Goal: Transaction & Acquisition: Purchase product/service

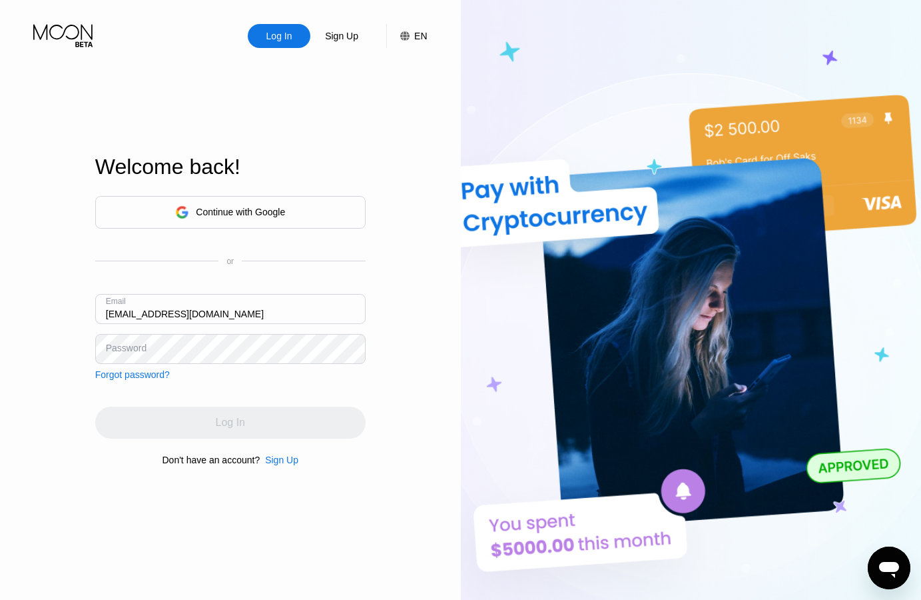
type input "[EMAIL_ADDRESS][DOMAIN_NAME]"
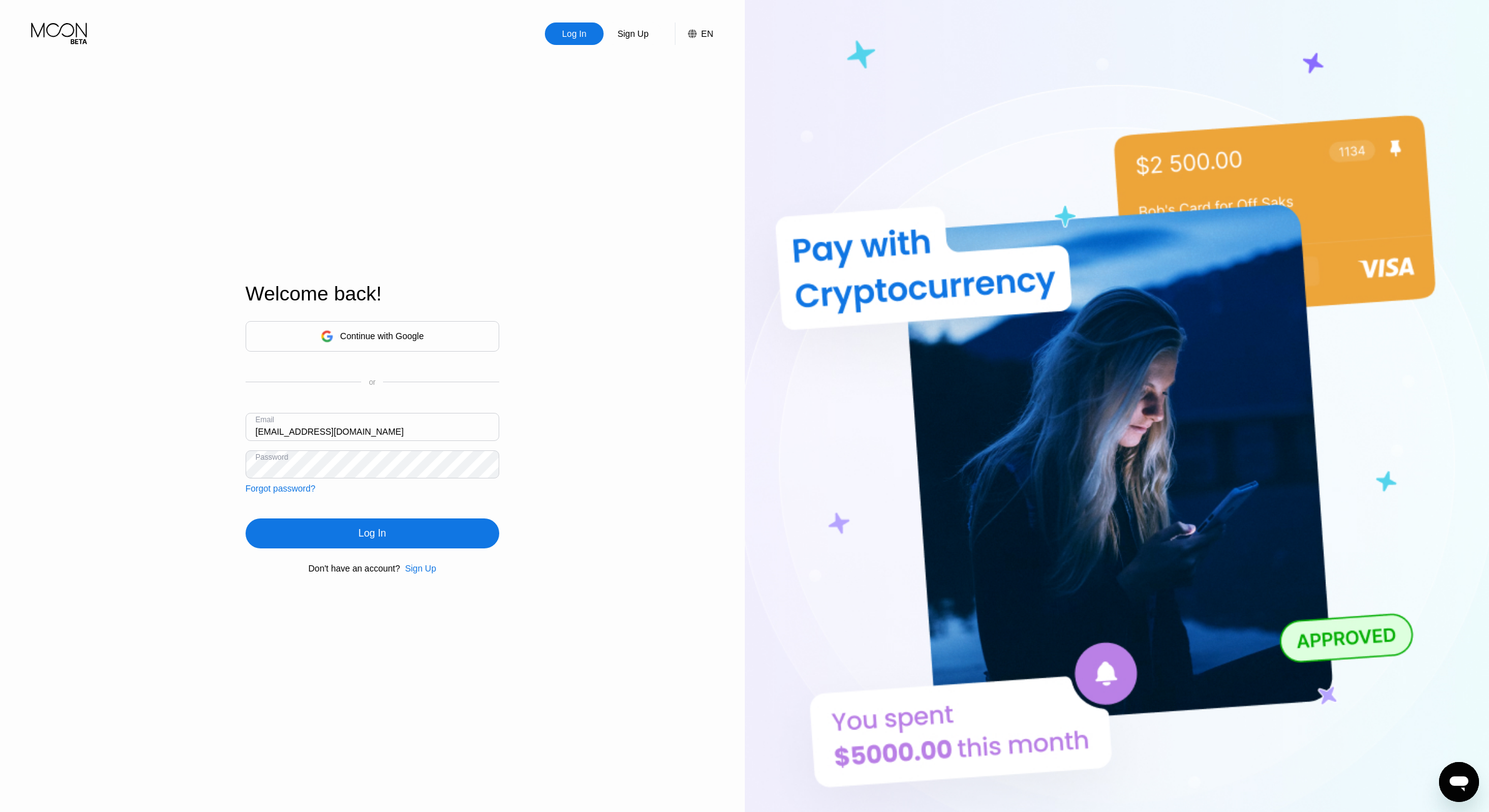
click at [396, 534] on div "Log In" at bounding box center [372, 534] width 253 height 30
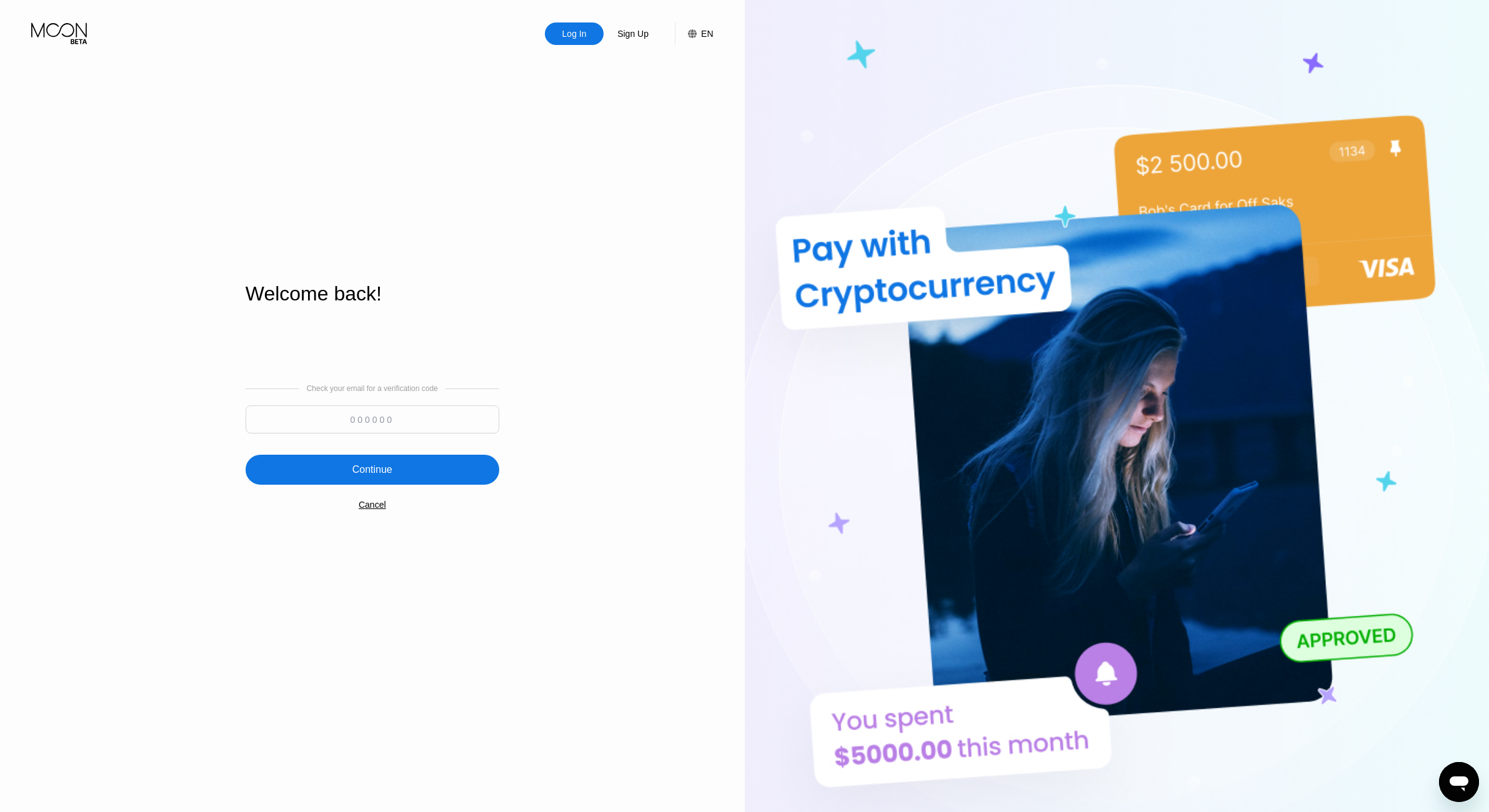
click at [361, 415] on input at bounding box center [372, 419] width 253 height 28
paste input "959887"
type input "959887"
click at [441, 468] on div "Continue" at bounding box center [372, 470] width 253 height 30
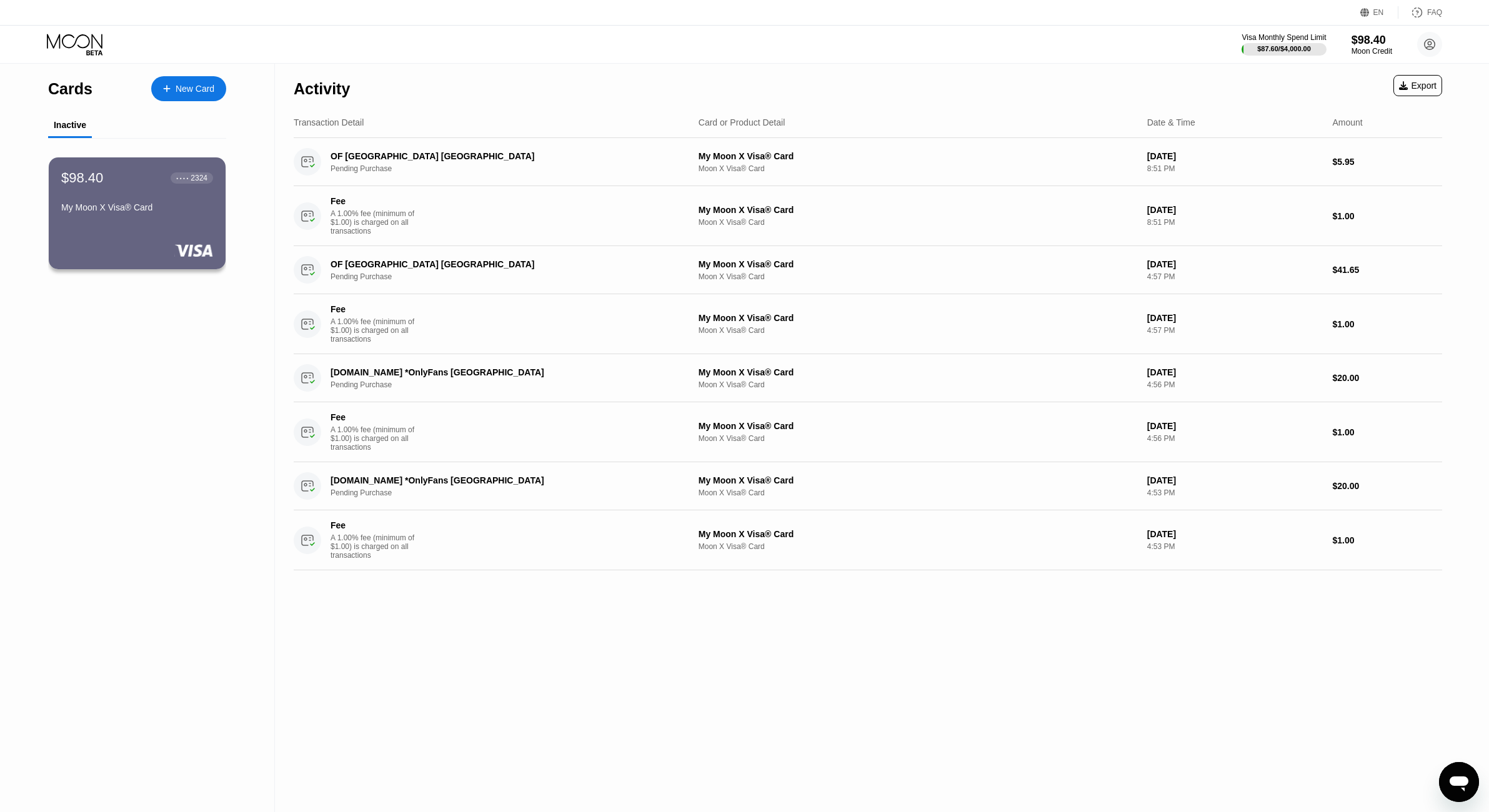
click at [205, 87] on div "New Card" at bounding box center [194, 88] width 38 height 10
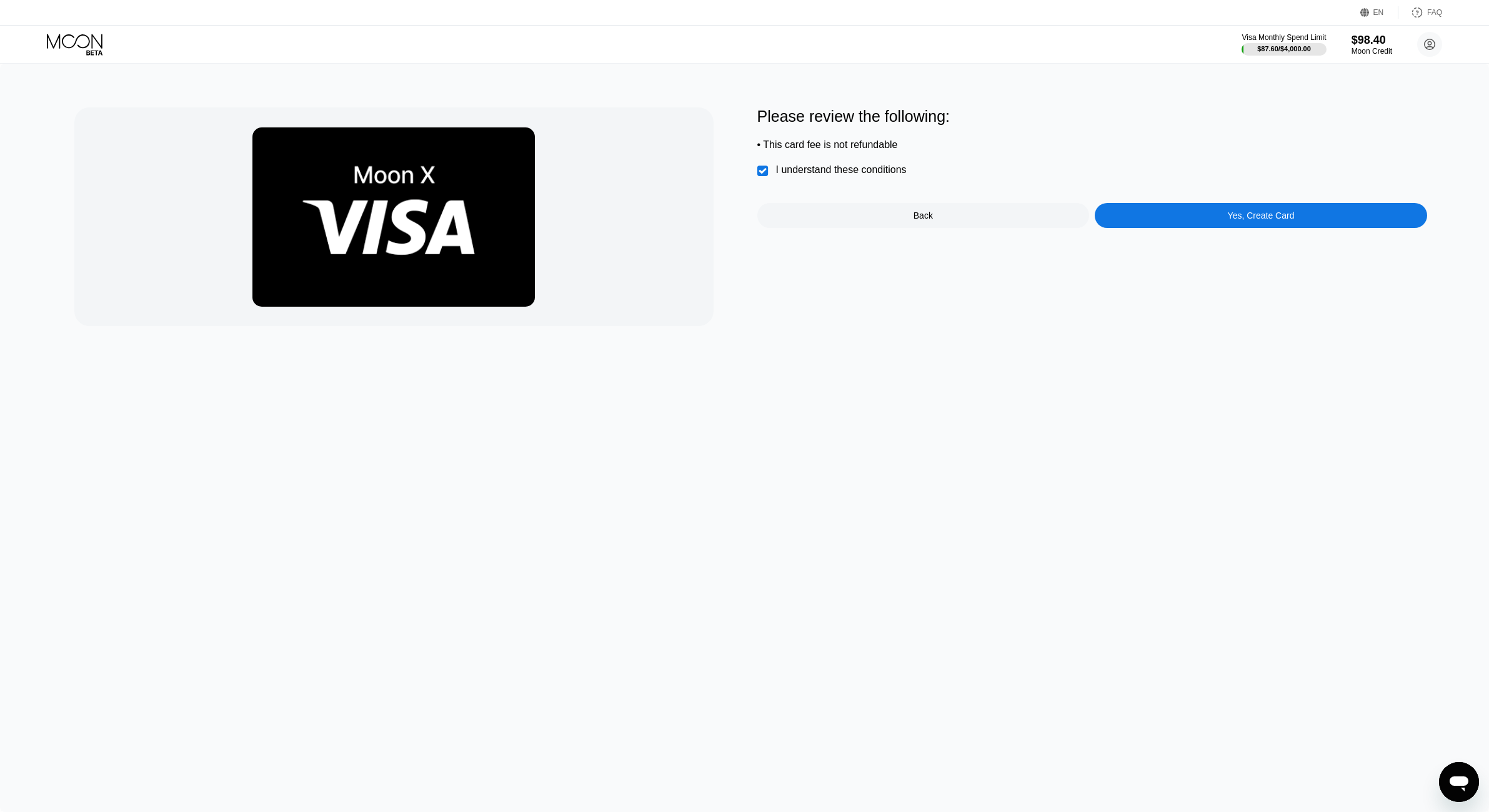
click at [1225, 228] on div "Yes, Create Card" at bounding box center [1260, 216] width 332 height 25
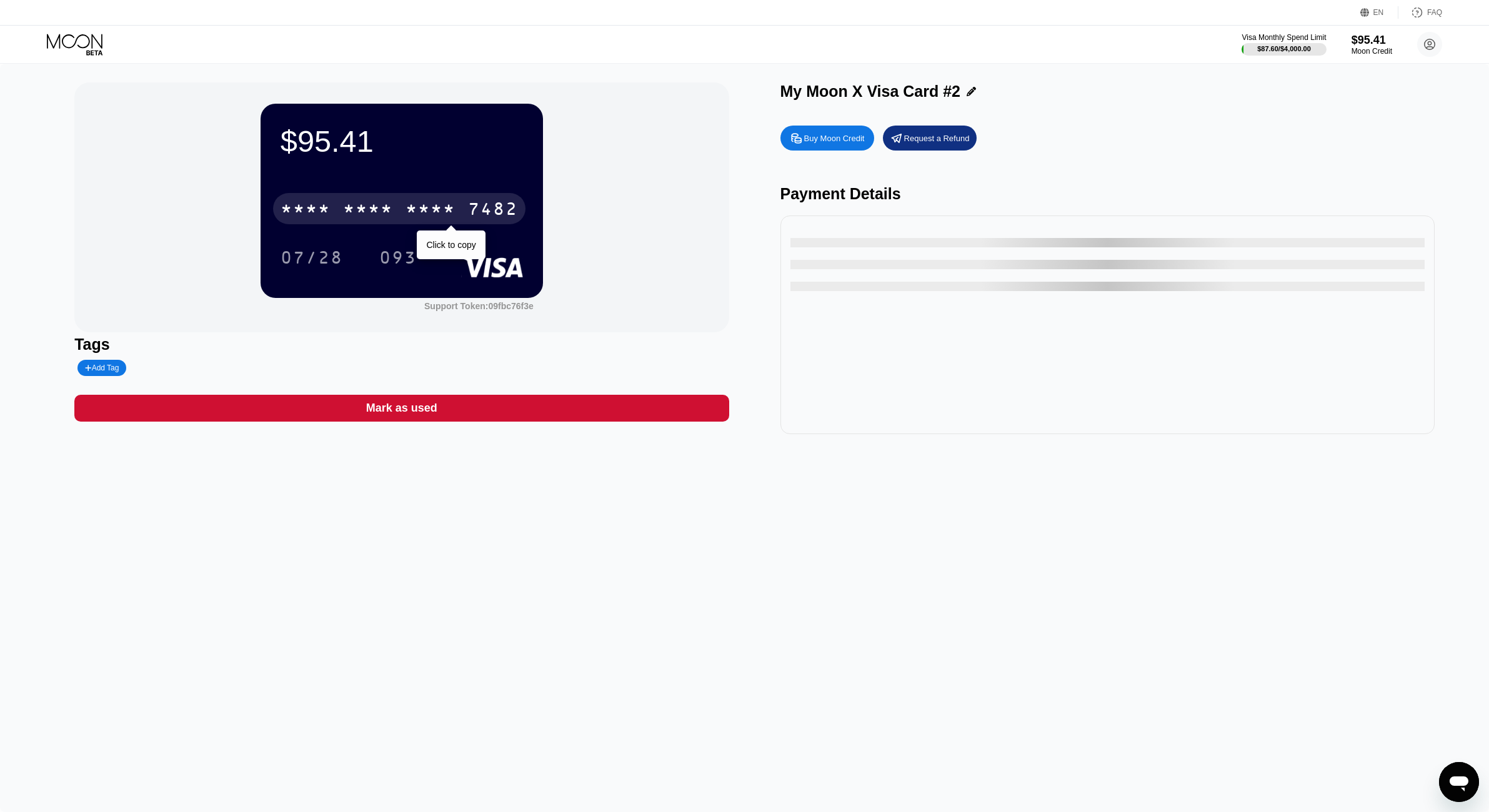
click at [445, 215] on div "* * * *" at bounding box center [429, 210] width 50 height 20
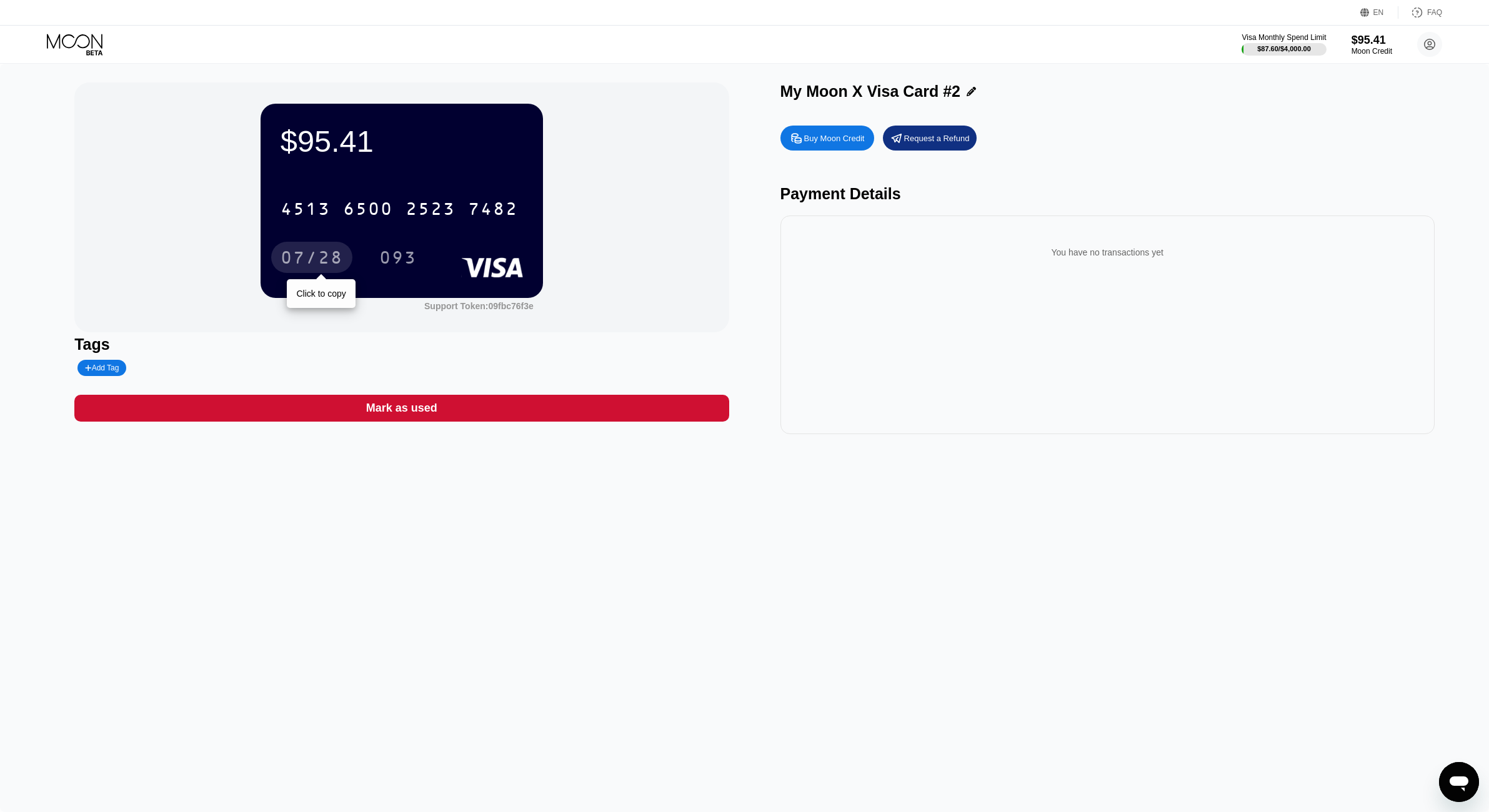
click at [318, 255] on div "07/28" at bounding box center [311, 259] width 63 height 20
